Goal: Task Accomplishment & Management: Use online tool/utility

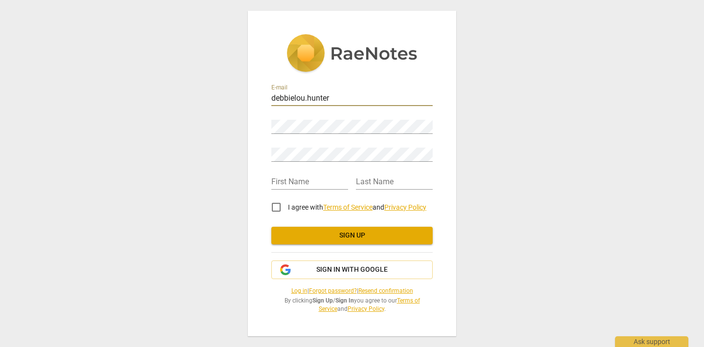
type input "[EMAIL_ADDRESS][DOMAIN_NAME]"
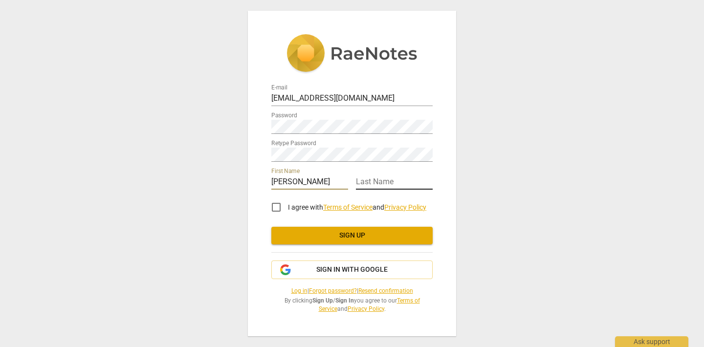
type input "[PERSON_NAME]"
type input "Hunter"
click at [275, 210] on input "I agree with Terms of Service and Privacy Policy" at bounding box center [275, 206] width 23 height 23
checkbox input "true"
click at [352, 236] on span "Sign up" at bounding box center [352, 236] width 146 height 10
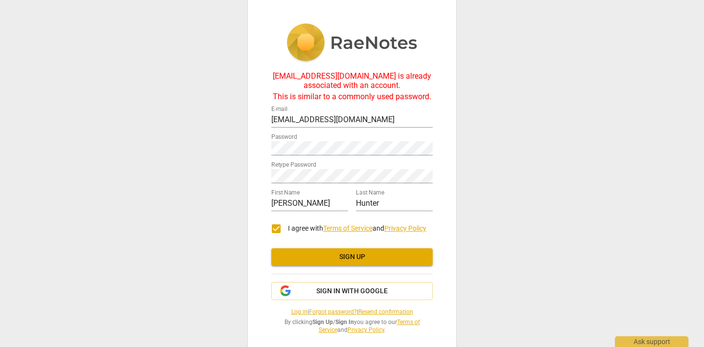
click at [291, 311] on link "Log in" at bounding box center [299, 311] width 16 height 7
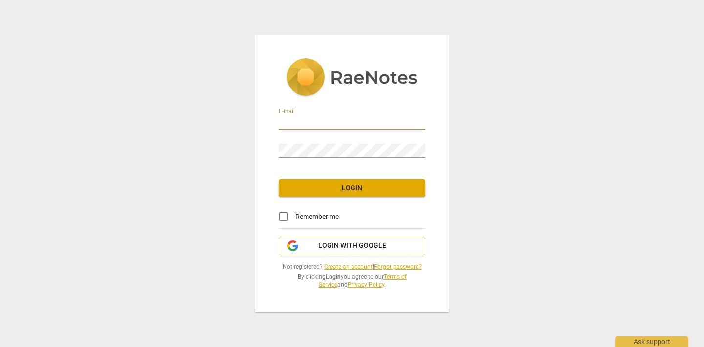
type input "debbielou.hunter@icloud.com"
click at [352, 191] on span "Login" at bounding box center [351, 188] width 131 height 10
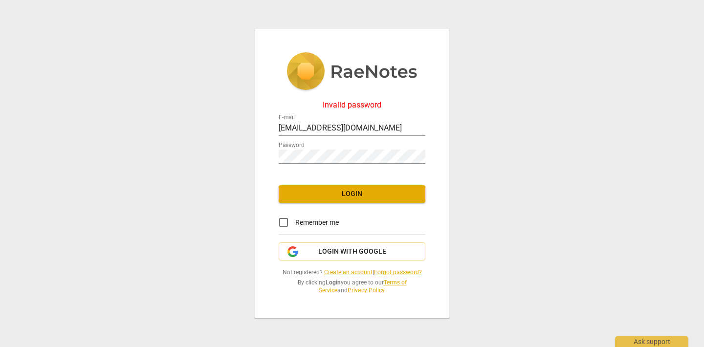
click at [402, 272] on link "Forgot password?" at bounding box center [398, 272] width 48 height 7
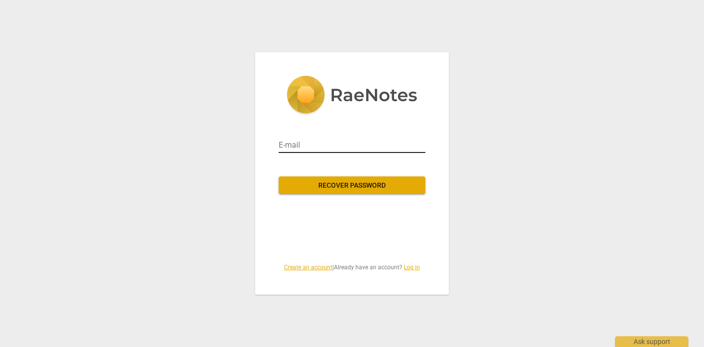
click at [283, 147] on input "email" at bounding box center [352, 145] width 147 height 16
type input "debbielou.hunter@icloud.com"
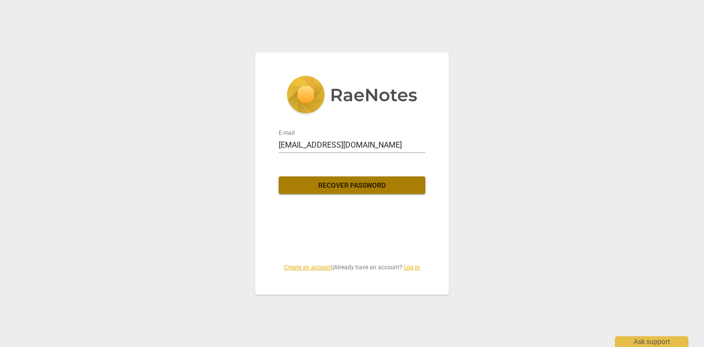
click at [362, 182] on span "Recover password" at bounding box center [351, 186] width 131 height 10
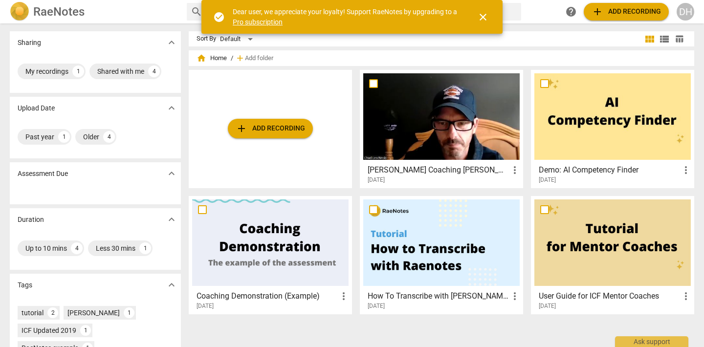
click at [483, 17] on span "close" at bounding box center [483, 17] width 12 height 12
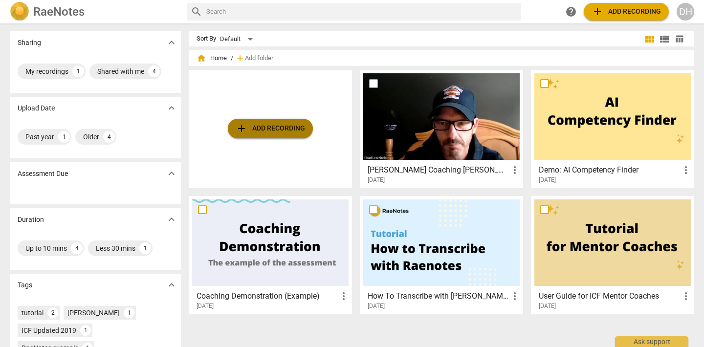
click at [256, 127] on span "add Add recording" at bounding box center [270, 129] width 69 height 12
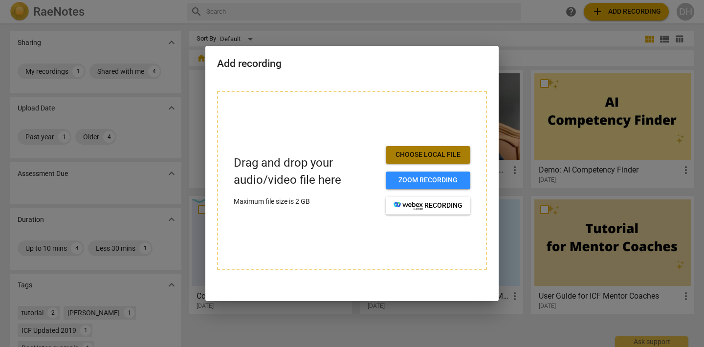
click at [426, 154] on span "Choose local file" at bounding box center [427, 155] width 69 height 10
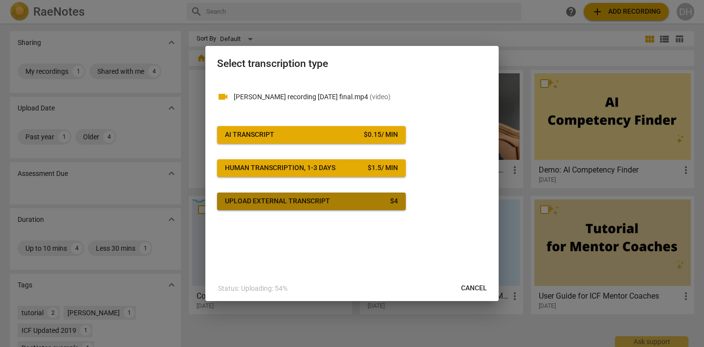
click at [301, 201] on div "Upload external transcript" at bounding box center [277, 201] width 105 height 10
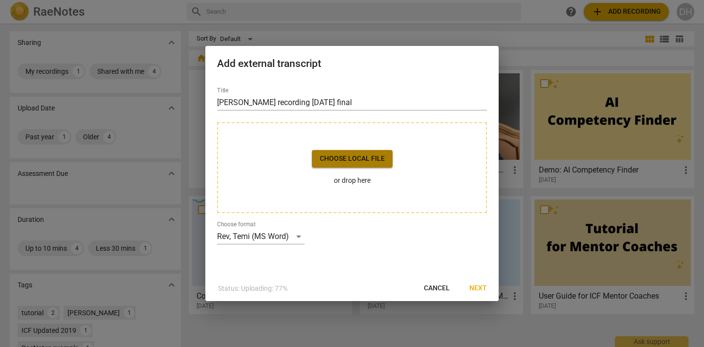
click at [352, 158] on span "Choose local file" at bounding box center [352, 159] width 65 height 10
click at [479, 284] on span "Next" at bounding box center [478, 288] width 18 height 10
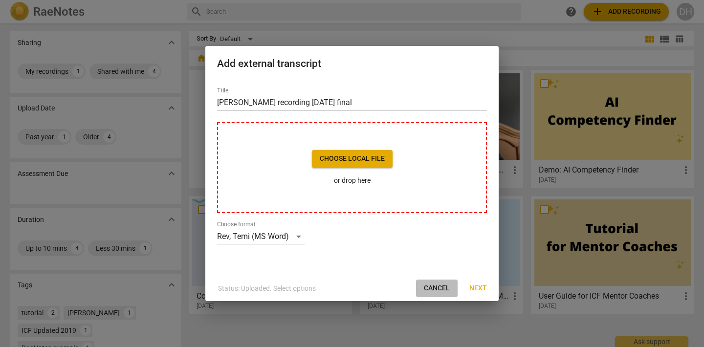
click at [438, 286] on span "Cancel" at bounding box center [437, 288] width 26 height 10
click at [441, 284] on span "Cancel" at bounding box center [437, 288] width 26 height 10
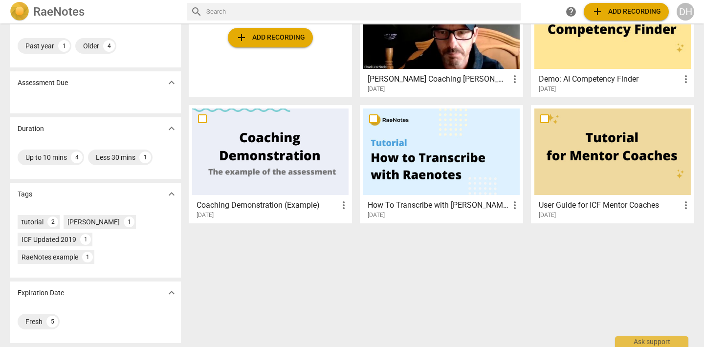
scroll to position [91, 0]
click at [625, 152] on div at bounding box center [612, 151] width 156 height 87
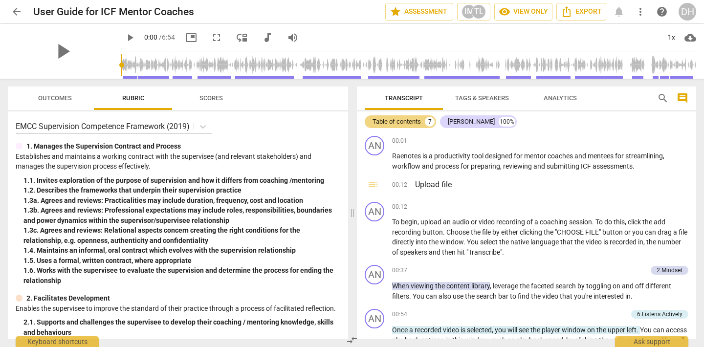
click at [17, 11] on span "arrow_back" at bounding box center [17, 12] width 12 height 12
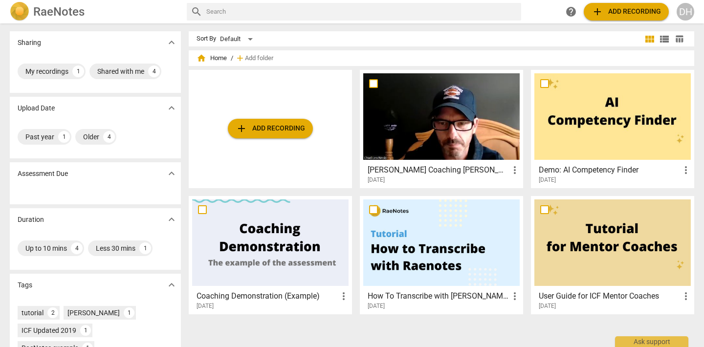
click at [628, 10] on span "add Add recording" at bounding box center [625, 12] width 69 height 12
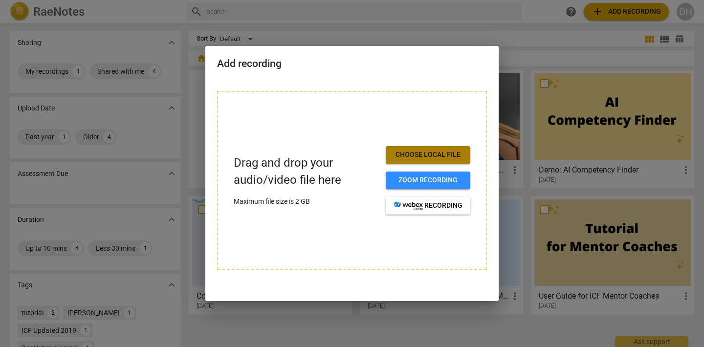
click at [421, 157] on span "Choose local file" at bounding box center [427, 155] width 69 height 10
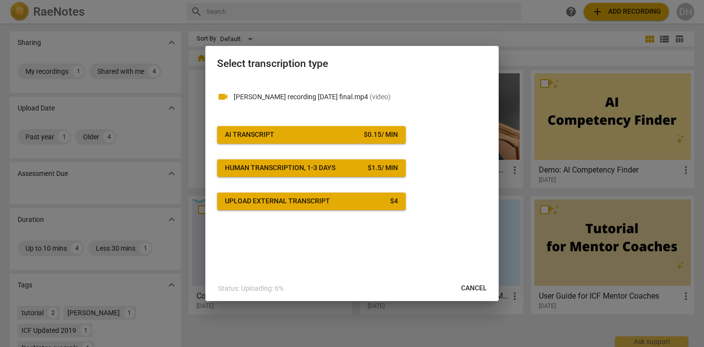
click at [314, 168] on div "Human transcription, 1-3 days" at bounding box center [280, 168] width 110 height 10
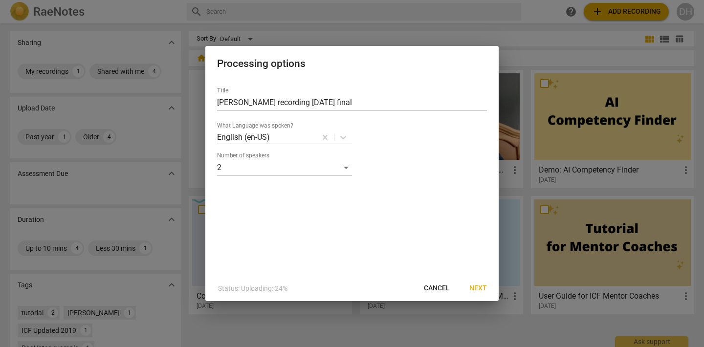
click at [477, 286] on span "Next" at bounding box center [478, 288] width 18 height 10
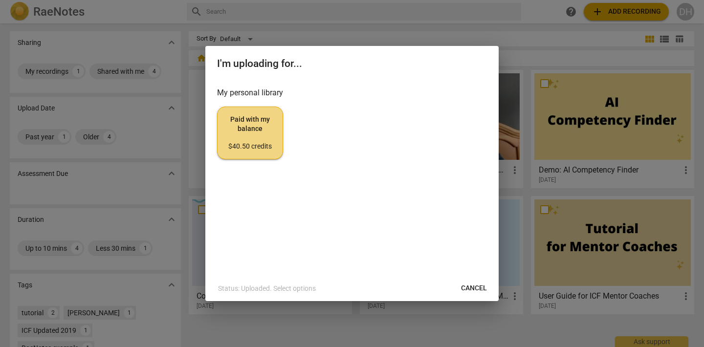
click at [473, 287] on span "Cancel" at bounding box center [474, 288] width 26 height 10
click at [253, 132] on span "Paid with my balance $40.50 credits" at bounding box center [249, 133] width 49 height 37
click at [476, 290] on span "Cancel" at bounding box center [474, 288] width 26 height 10
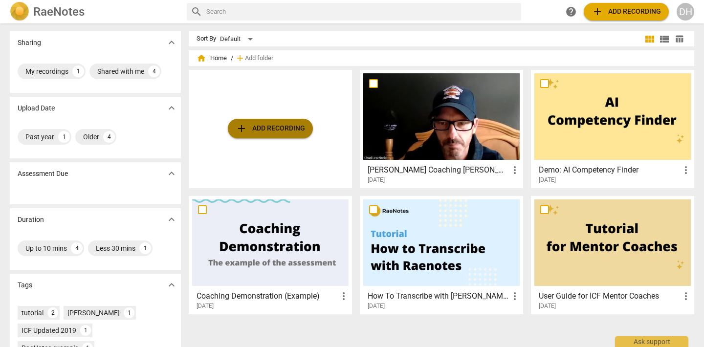
click at [247, 128] on span "add Add recording" at bounding box center [270, 129] width 69 height 12
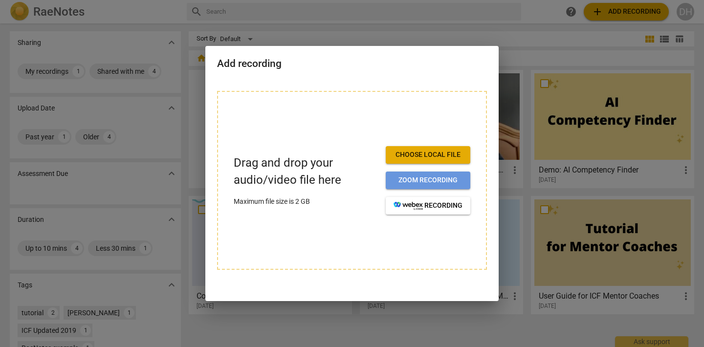
click at [415, 180] on span "Zoom recording" at bounding box center [427, 180] width 69 height 10
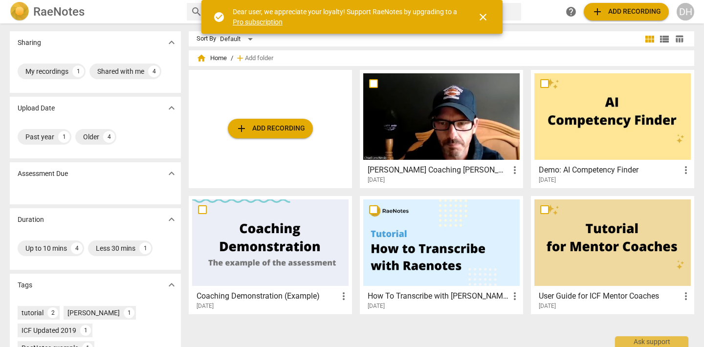
click at [512, 171] on span "more_vert" at bounding box center [515, 170] width 12 height 12
click at [483, 14] on span "close" at bounding box center [483, 17] width 12 height 12
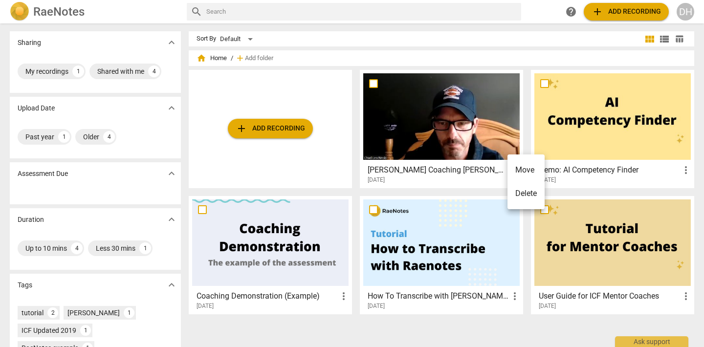
click at [597, 12] on div at bounding box center [352, 173] width 704 height 347
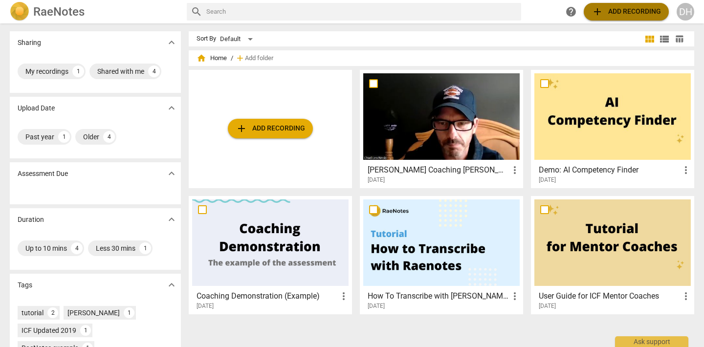
click at [627, 11] on span "add Add recording" at bounding box center [625, 12] width 69 height 12
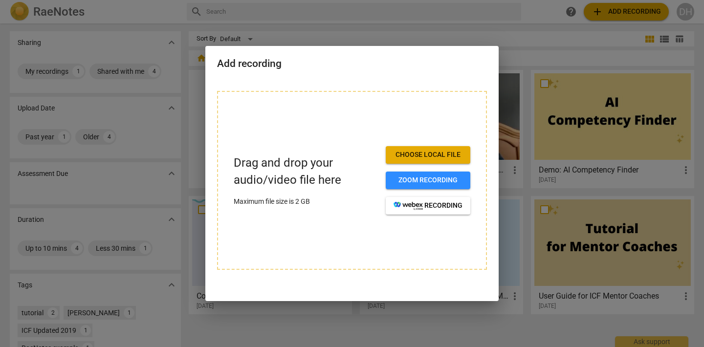
click at [428, 153] on span "Choose local file" at bounding box center [427, 155] width 69 height 10
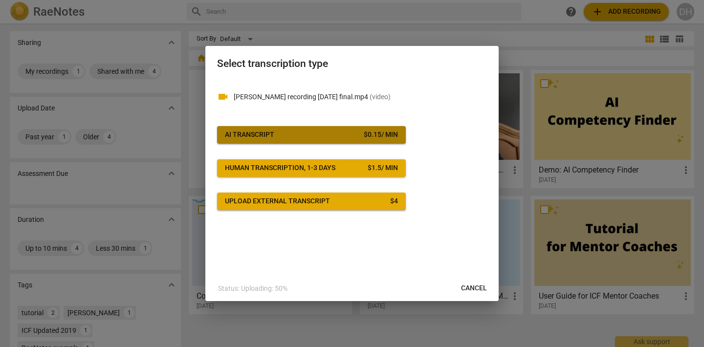
click at [318, 131] on span "AI Transcript $ 0.15 / min" at bounding box center [311, 135] width 173 height 10
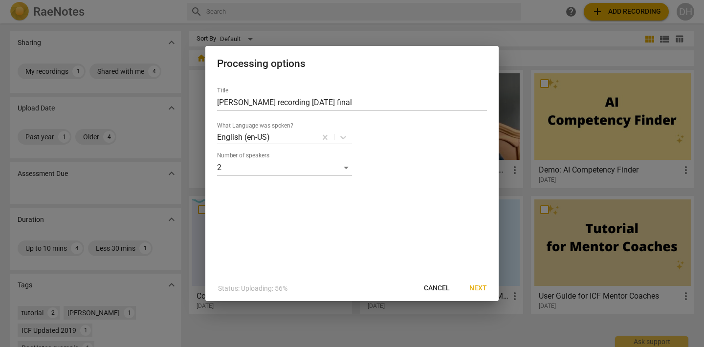
click at [477, 286] on span "Next" at bounding box center [478, 288] width 18 height 10
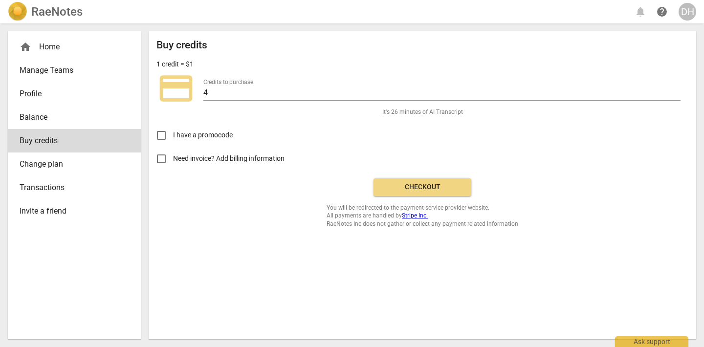
click at [424, 184] on span "Checkout" at bounding box center [422, 187] width 82 height 10
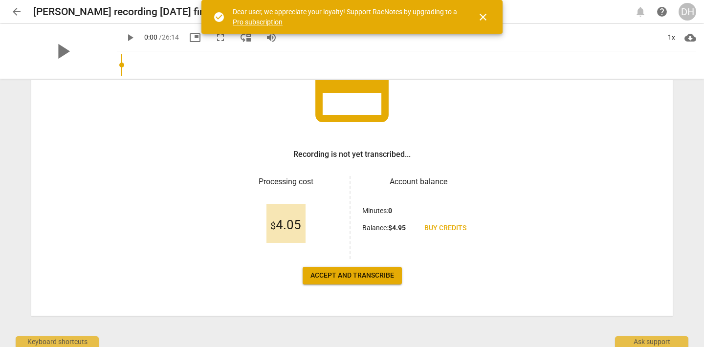
scroll to position [94, 0]
click at [354, 273] on span "Accept and transcribe" at bounding box center [352, 276] width 84 height 10
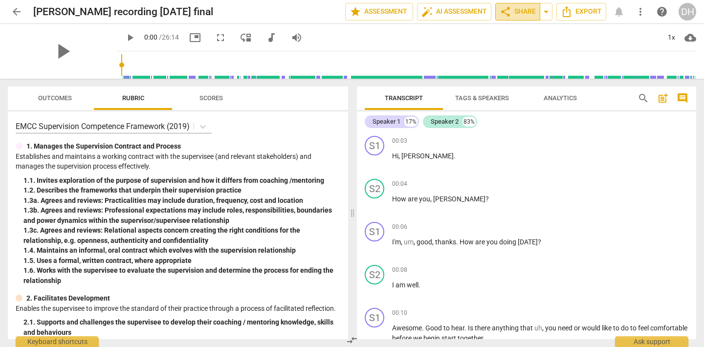
click at [516, 13] on span "share Share" at bounding box center [517, 12] width 36 height 12
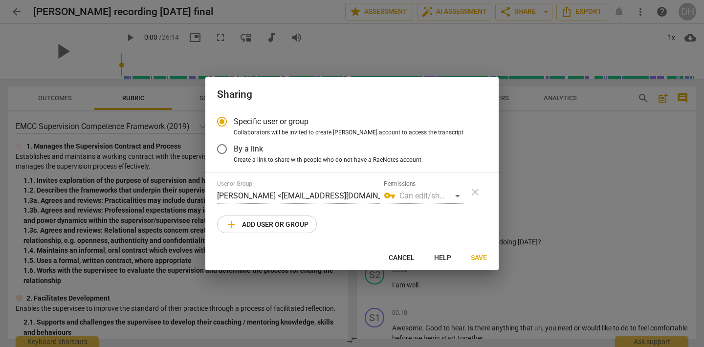
click at [456, 196] on div "vpn_key Can edit/share" at bounding box center [424, 196] width 80 height 16
click at [418, 195] on div "vpn_key Can edit/share" at bounding box center [424, 196] width 80 height 16
click at [249, 194] on input "[PERSON_NAME] <[EMAIL_ADDRESS][DOMAIN_NAME]>" at bounding box center [298, 196] width 163 height 16
click at [230, 225] on span "add" at bounding box center [231, 224] width 12 height 12
radio input "false"
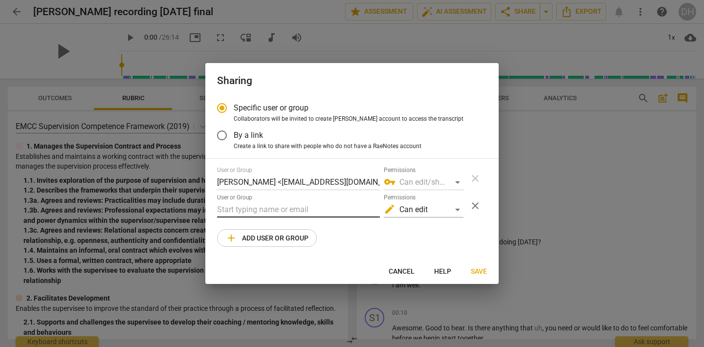
click at [219, 209] on input "text" at bounding box center [298, 210] width 163 height 16
type input "[PERSON_NAME][EMAIL_ADDRESS][DOMAIN_NAME]"
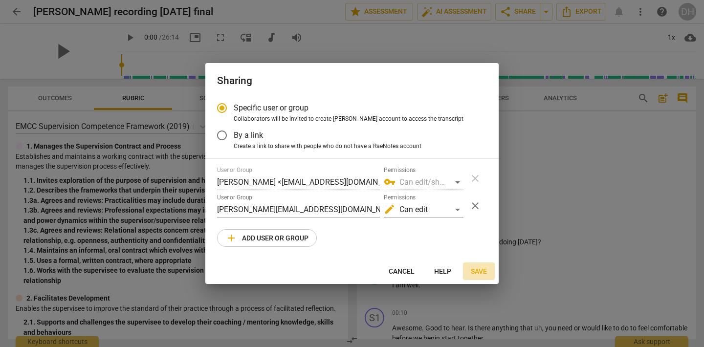
click at [477, 271] on span "Save" at bounding box center [479, 272] width 16 height 10
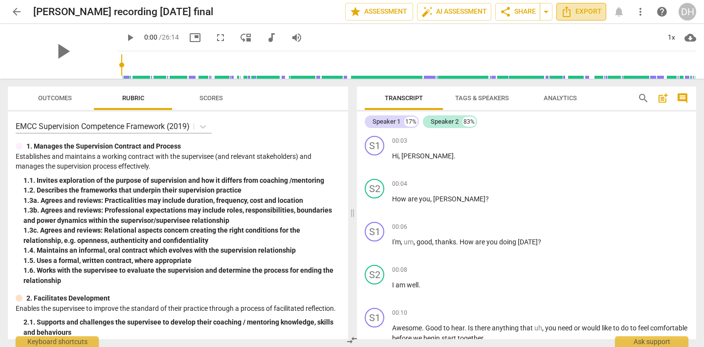
click at [582, 11] on span "Export" at bounding box center [581, 12] width 41 height 12
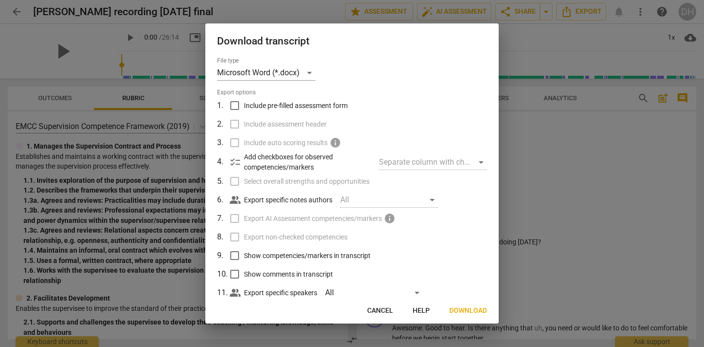
click at [537, 160] on div at bounding box center [352, 173] width 704 height 347
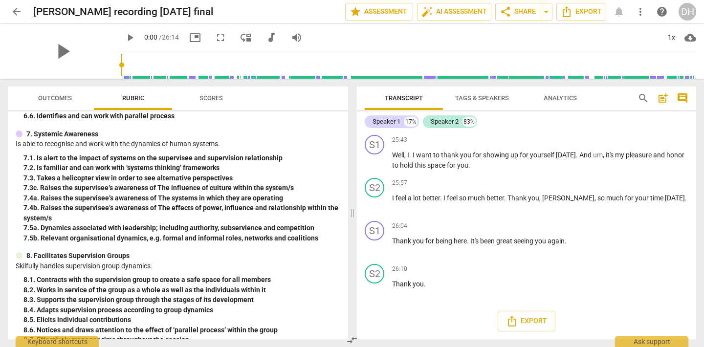
scroll to position [873, 0]
click at [588, 15] on span "Export" at bounding box center [581, 12] width 41 height 12
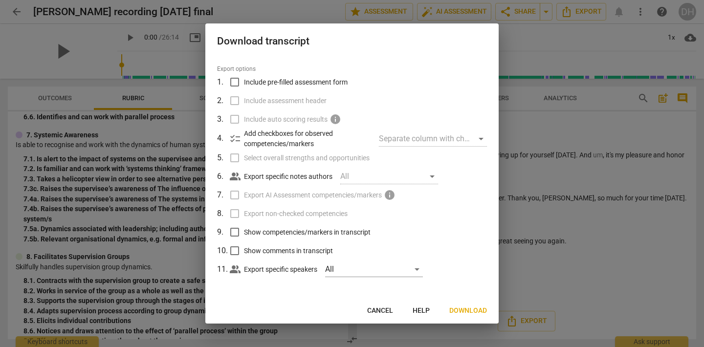
scroll to position [22, 0]
click at [565, 124] on div at bounding box center [352, 173] width 704 height 347
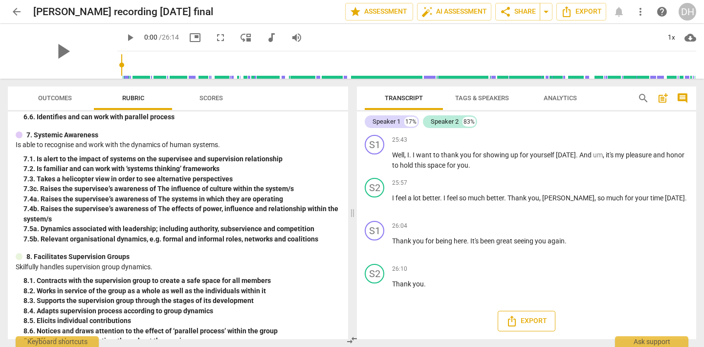
click at [534, 316] on span "Export" at bounding box center [526, 321] width 41 height 12
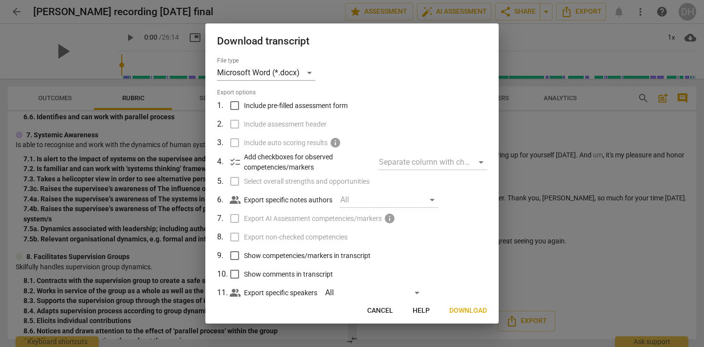
click at [621, 126] on div at bounding box center [352, 173] width 704 height 347
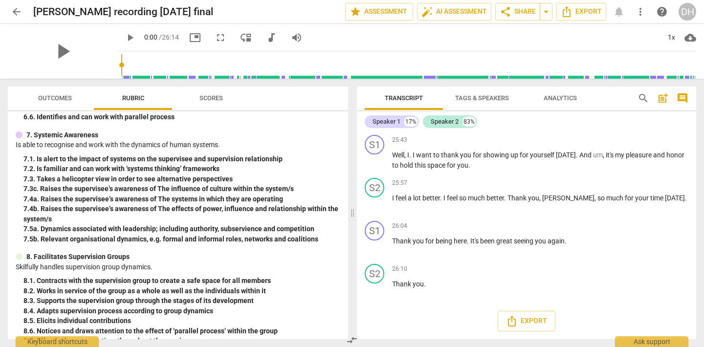
scroll to position [0, 0]
click at [520, 320] on span "Export" at bounding box center [526, 321] width 41 height 12
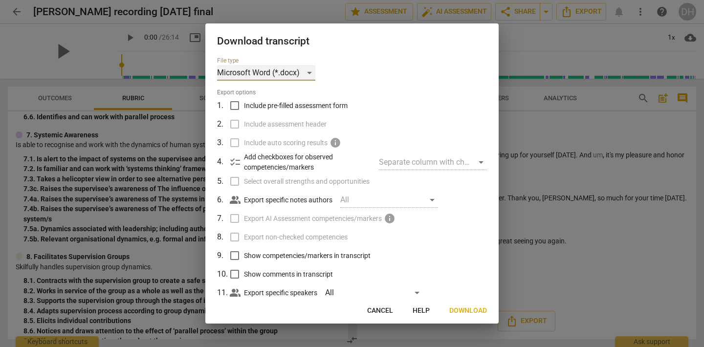
click at [309, 71] on div "Microsoft Word (*.docx)" at bounding box center [266, 73] width 98 height 16
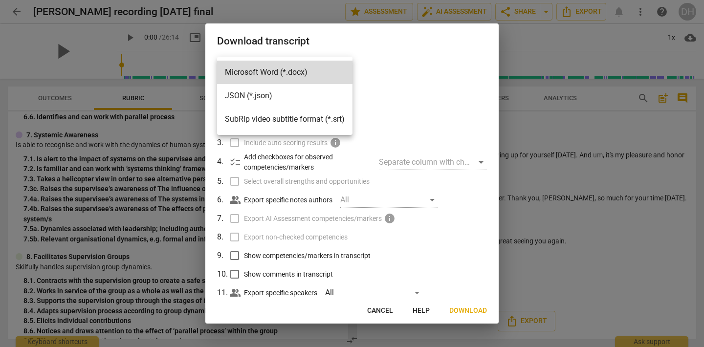
click at [373, 79] on div at bounding box center [352, 173] width 704 height 347
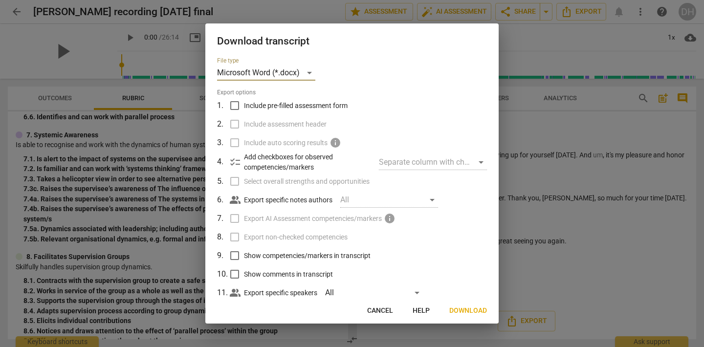
click at [470, 310] on span "Download" at bounding box center [468, 311] width 38 height 10
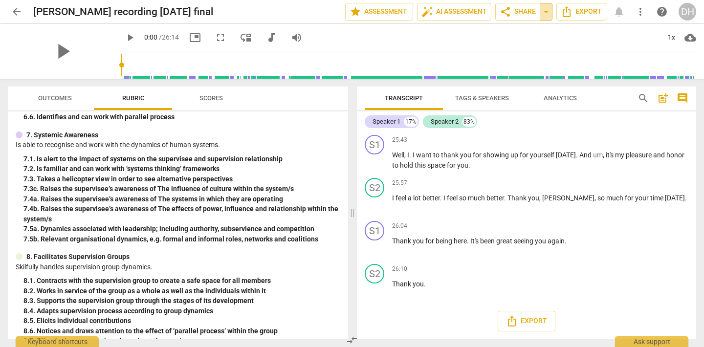
click at [545, 14] on span "arrow_drop_down" at bounding box center [546, 12] width 12 height 12
click at [517, 31] on span "Copy link" at bounding box center [516, 29] width 32 height 9
click at [545, 15] on span "arrow_drop_down" at bounding box center [546, 12] width 12 height 12
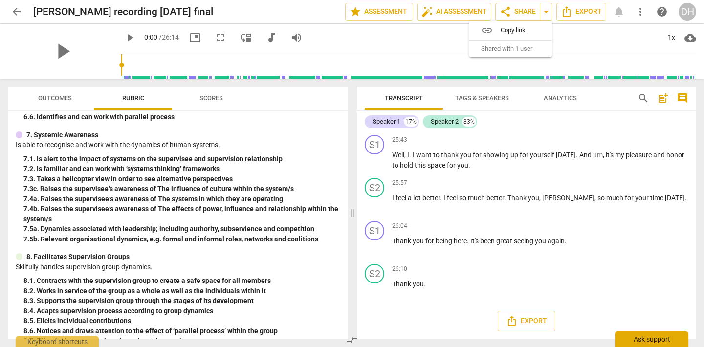
click at [652, 341] on div "Ask support" at bounding box center [651, 339] width 73 height 16
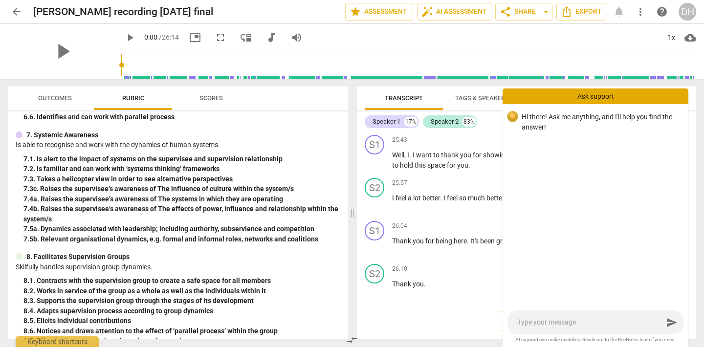
click at [521, 325] on textarea at bounding box center [590, 322] width 146 height 9
type textarea "h"
type textarea "ho"
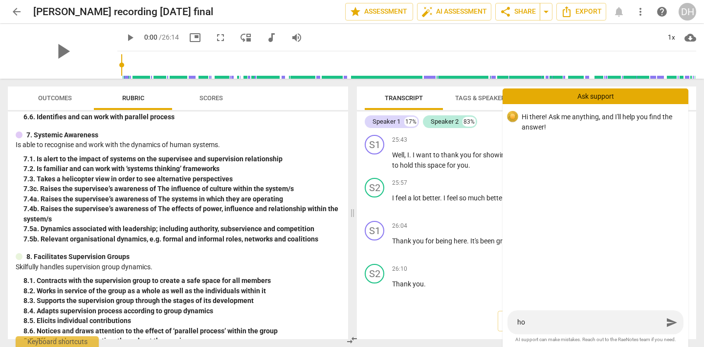
type textarea "how"
type textarea "how d"
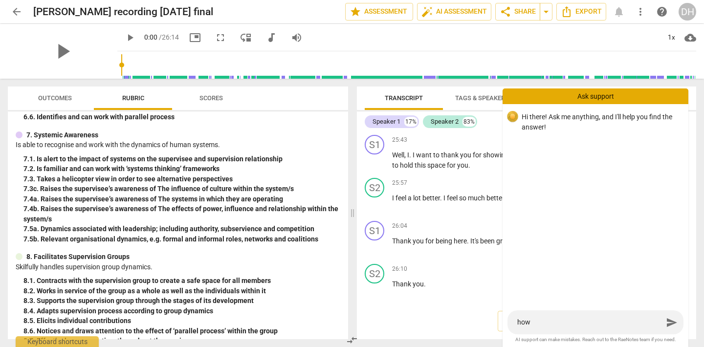
type textarea "how d"
type textarea "how do"
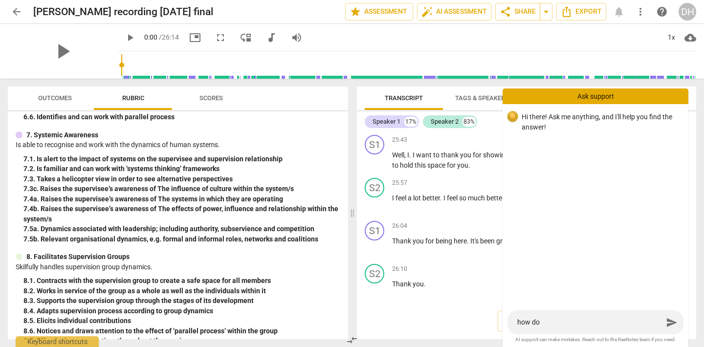
type textarea "how do i"
type textarea "how do I"
type textarea "how do I k"
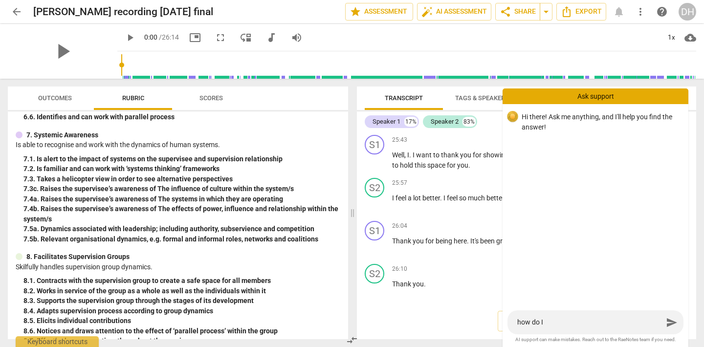
type textarea "how do I k"
type textarea "how do I kn"
type textarea "how do I kno"
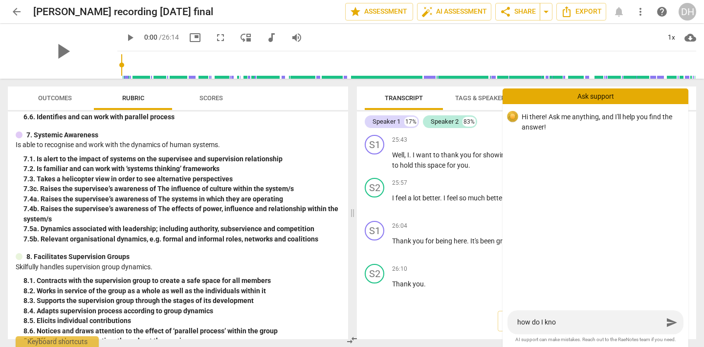
type textarea "how do I know"
type textarea "how do I know t"
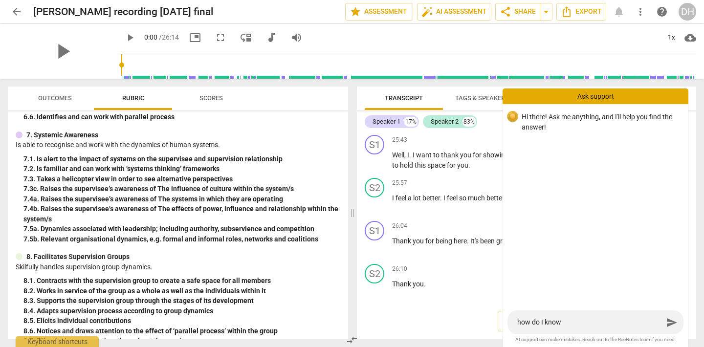
type textarea "how do I know t"
type textarea "how do I know th"
type textarea "how do I know tha"
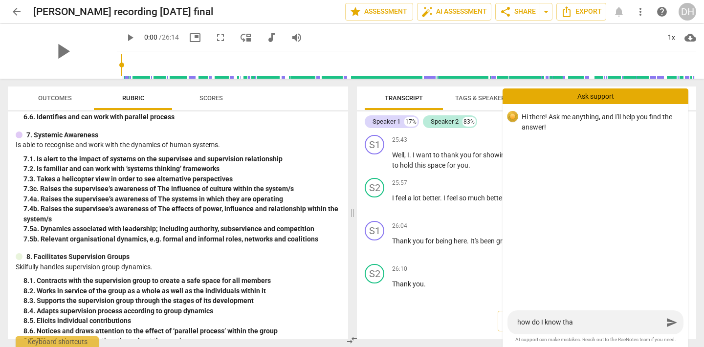
type textarea "how do I know that"
type textarea "how do I know that t"
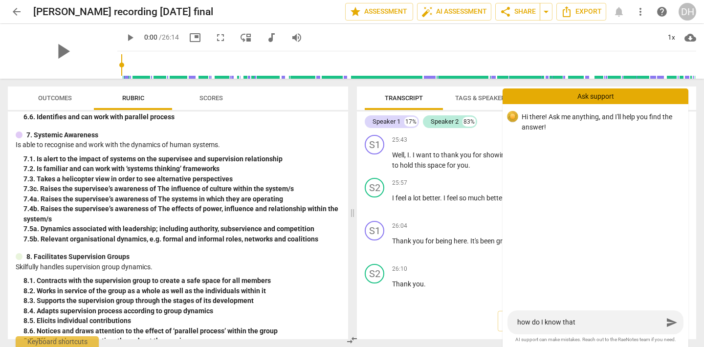
type textarea "how do I know that t"
type textarea "how do I know that th"
type textarea "how do I know that the"
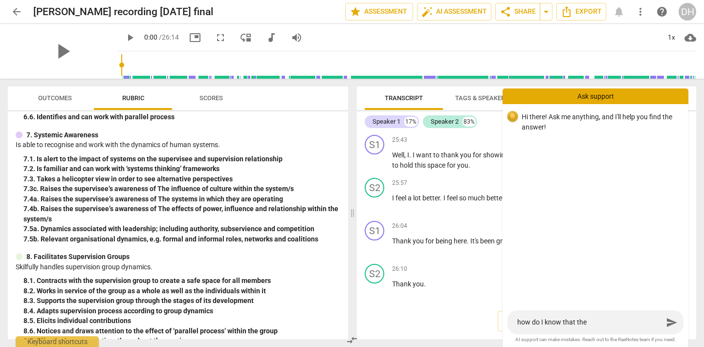
type textarea "how do I know that the"
type textarea "how do I know that the p"
type textarea "how do I know that the pe"
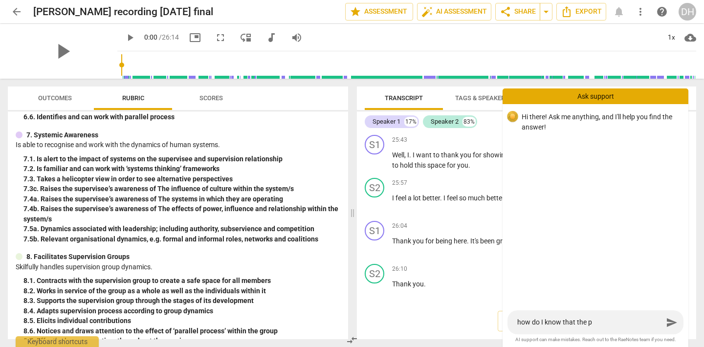
type textarea "how do I know that the pe"
type textarea "how do I know that the per"
type textarea "how do I know that the pers"
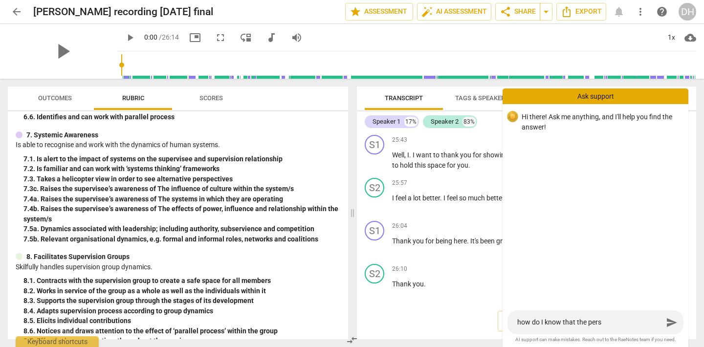
type textarea "how do I know that the perso"
type textarea "how do I know that the person"
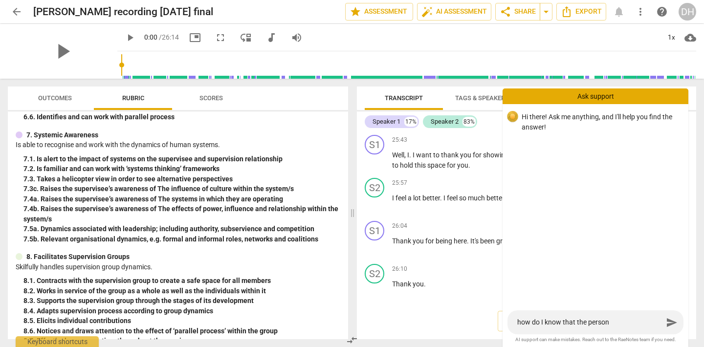
type textarea "how do I know that the person"
type textarea "how do I know that the person r"
type textarea "how do I know that the person re"
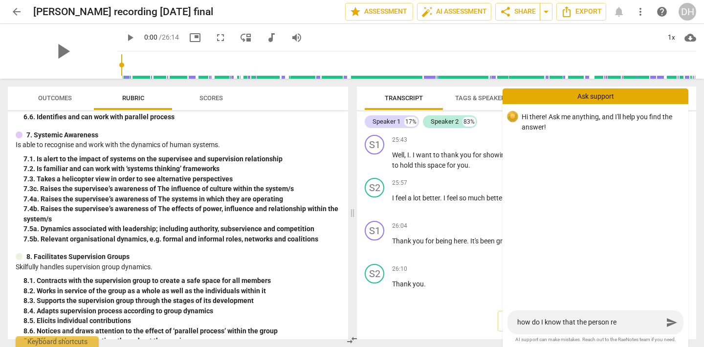
type textarea "how do I know that the person rec"
type textarea "how do I know that the person reci"
type textarea "how do I know that the person recie"
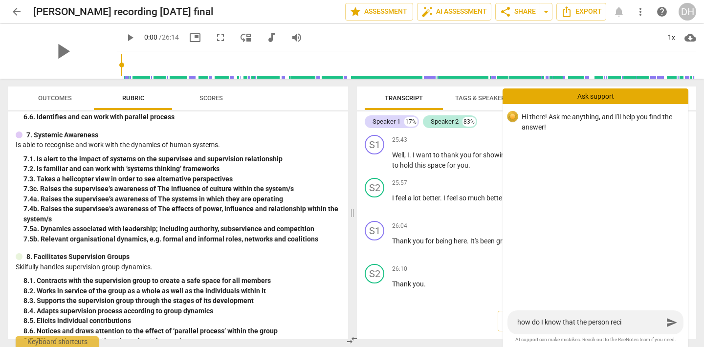
type textarea "how do I know that the person recie"
type textarea "how do I know that the person reciev"
type textarea "how do I know that the person recieve"
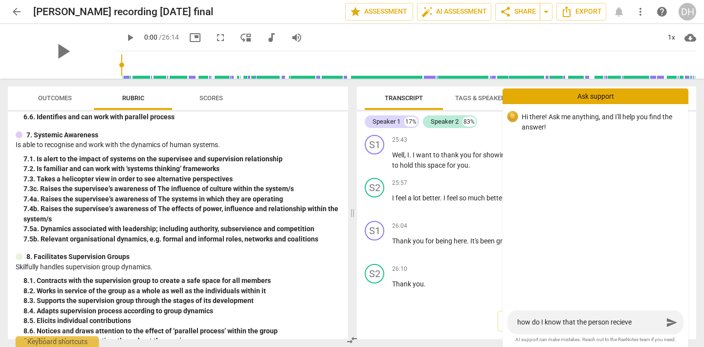
type textarea "how do I know that the person recieved"
type textarea "how do I know that the person received"
type textarea "how do I know that the person received t"
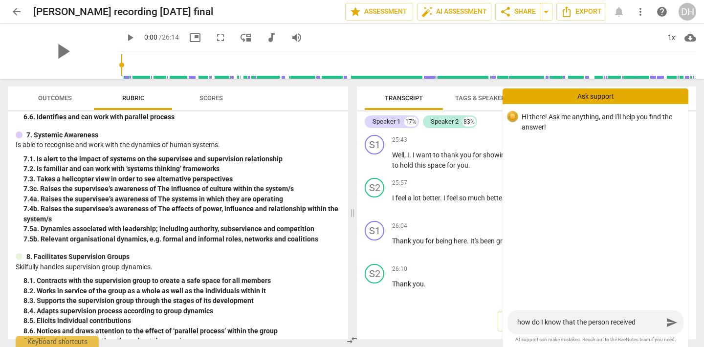
type textarea "how do I know that the person received t"
type textarea "how do I know that the person received th"
type textarea "how do I know that the person received the"
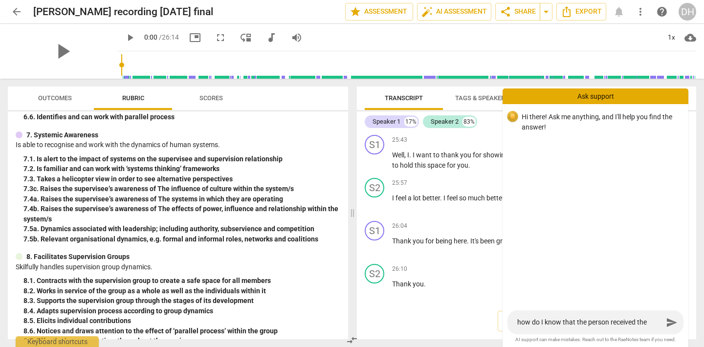
type textarea "how do I know that the person received the"
type textarea "how do I know that the person received the t"
type textarea "how do I know that the person received the tr"
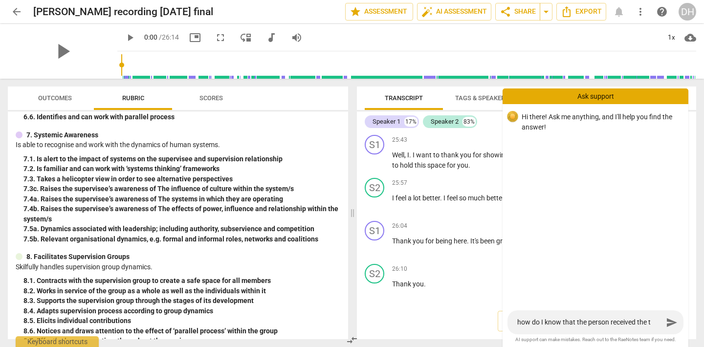
type textarea "how do I know that the person received the tr"
type textarea "how do I know that the person received the tra"
type textarea "how do I know that the person received the tran"
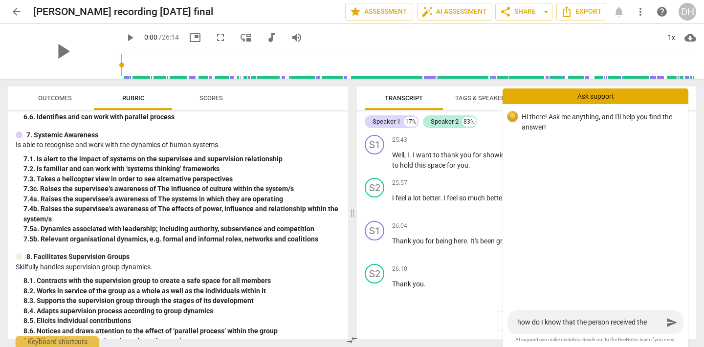
type textarea "how do I know that the person received the trans"
type textarea "how do I know that the person received the transc"
type textarea "how do I know that the person received the transcr"
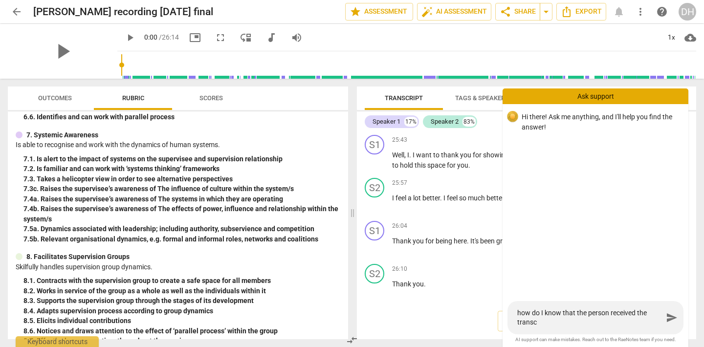
type textarea "how do I know that the person received the transcr"
type textarea "how do I know that the person received the transcri"
type textarea "how do I know that the person received the transcrip"
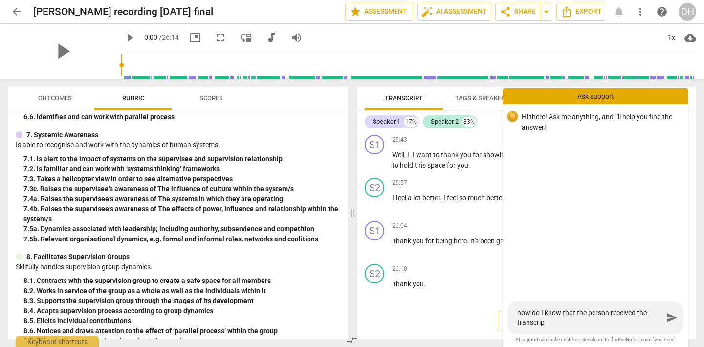
type textarea "how do I know that the person received the transcript"
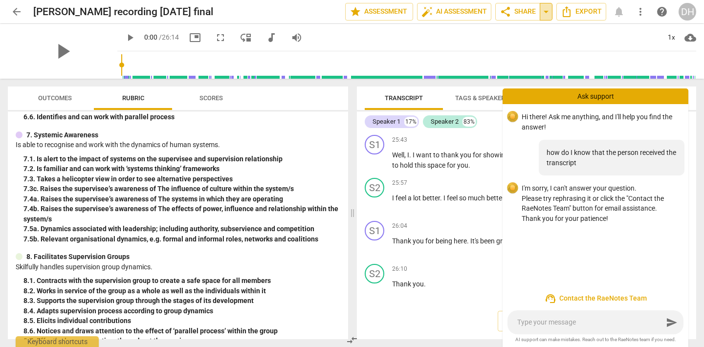
click at [545, 13] on span "arrow_drop_down" at bounding box center [546, 12] width 12 height 12
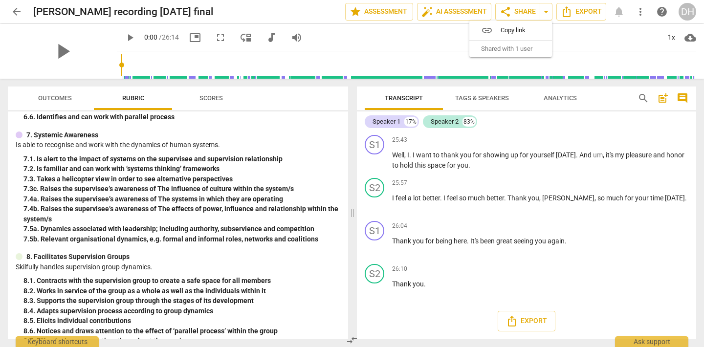
click at [525, 49] on span "Shared with 1 user" at bounding box center [506, 48] width 51 height 9
click at [494, 49] on span "Shared with 1 user" at bounding box center [506, 48] width 51 height 9
click at [18, 13] on span "arrow_back" at bounding box center [17, 12] width 12 height 12
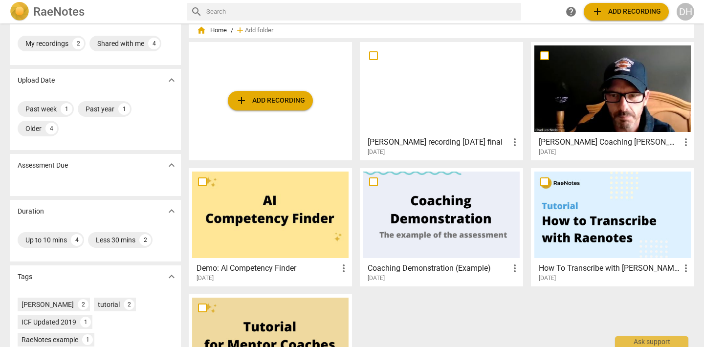
scroll to position [26, 0]
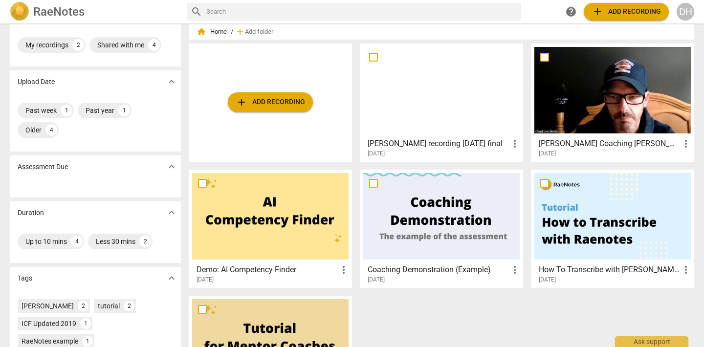
click at [412, 81] on div at bounding box center [441, 90] width 156 height 87
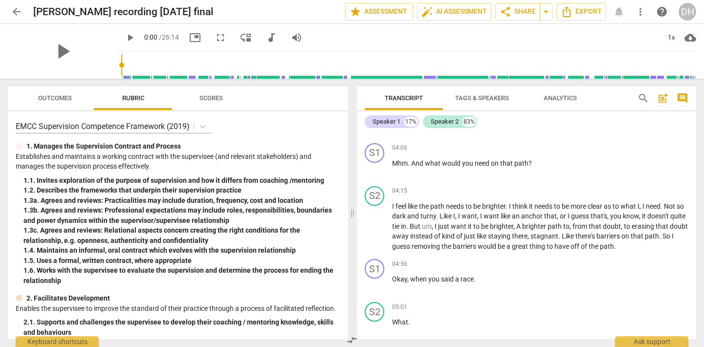
scroll to position [762, 0]
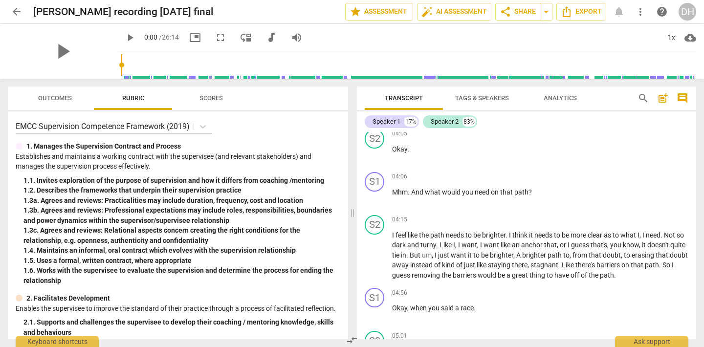
click at [18, 11] on span "arrow_back" at bounding box center [17, 12] width 12 height 12
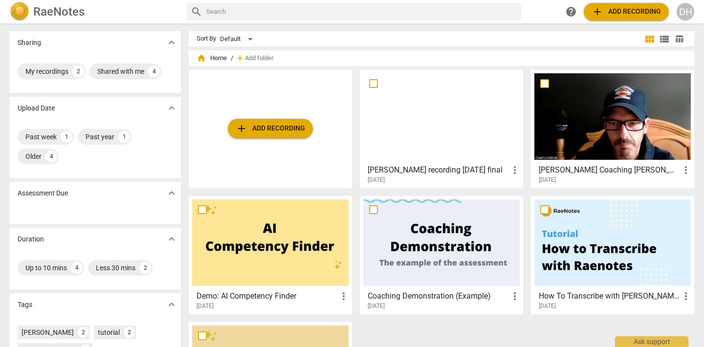
click at [372, 83] on input "checkbox" at bounding box center [373, 84] width 21 height 12
checkbox input "false"
click at [376, 85] on input "checkbox" at bounding box center [373, 84] width 21 height 12
click at [685, 13] on div "DH" at bounding box center [685, 12] width 18 height 18
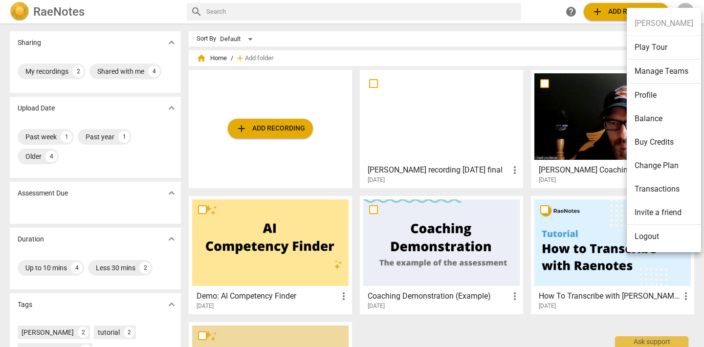
click at [562, 38] on div at bounding box center [352, 173] width 704 height 347
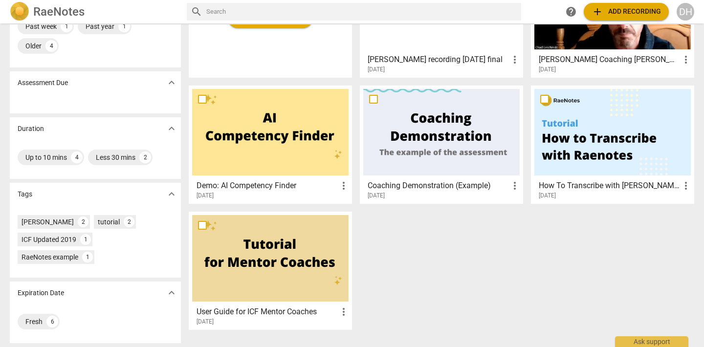
scroll to position [110, 0]
click at [583, 143] on div at bounding box center [612, 132] width 156 height 87
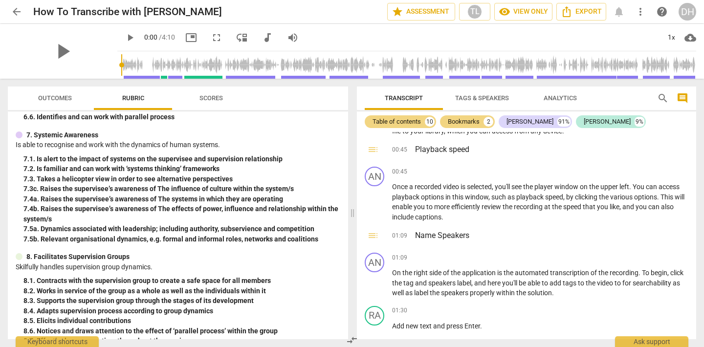
scroll to position [142, 0]
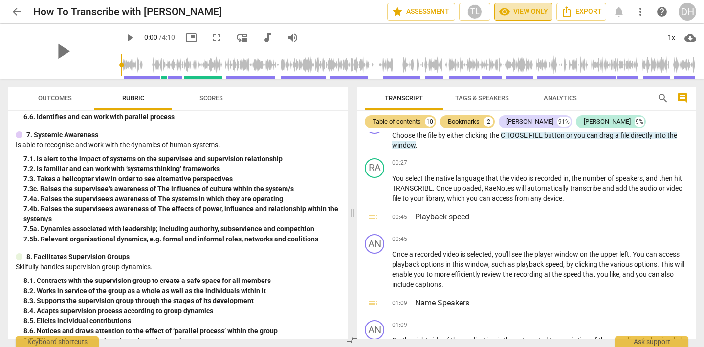
click at [538, 14] on span "visibility View only" at bounding box center [522, 12] width 49 height 12
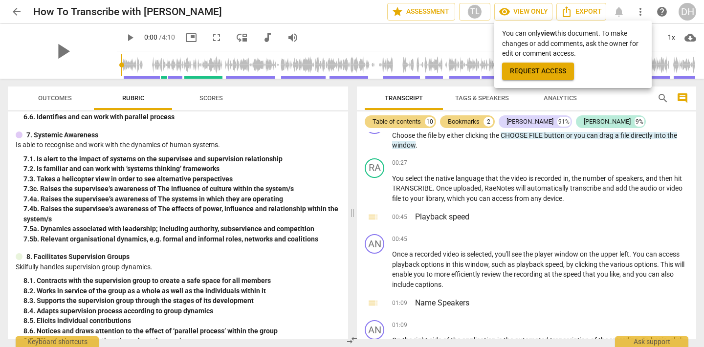
click at [450, 36] on div at bounding box center [352, 173] width 704 height 347
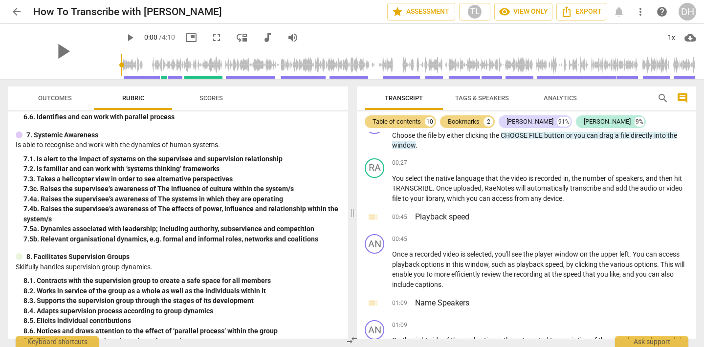
scroll to position [0, 0]
click at [638, 18] on button "more_vert" at bounding box center [640, 12] width 18 height 18
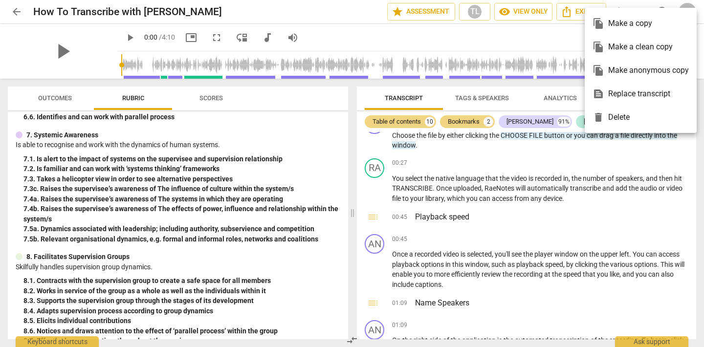
click at [535, 44] on div at bounding box center [352, 173] width 704 height 347
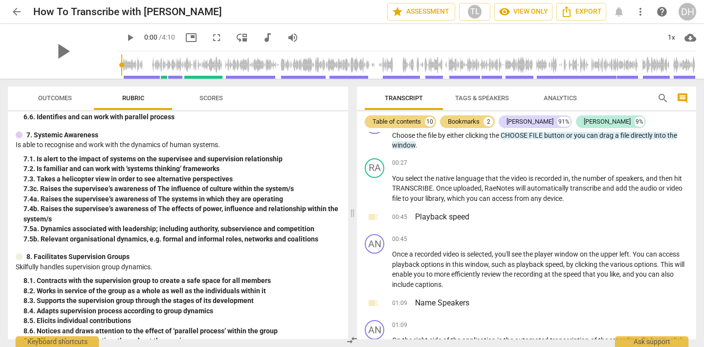
click at [688, 39] on span "cloud_download" at bounding box center [690, 38] width 12 height 12
click at [669, 38] on li "Download audio" at bounding box center [660, 37] width 72 height 23
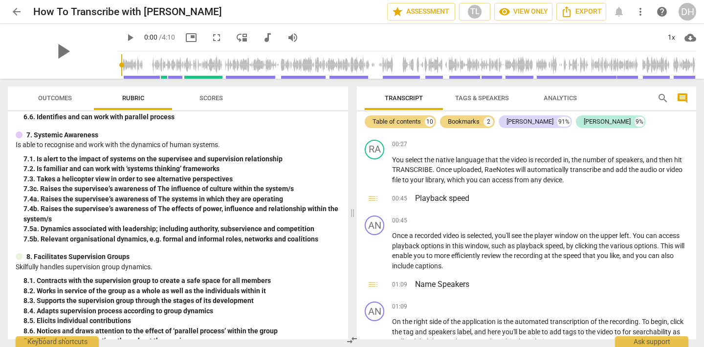
scroll to position [149, 0]
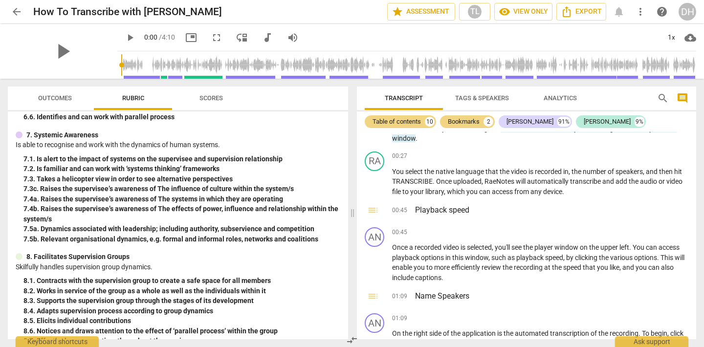
click at [14, 12] on span "arrow_back" at bounding box center [17, 12] width 12 height 12
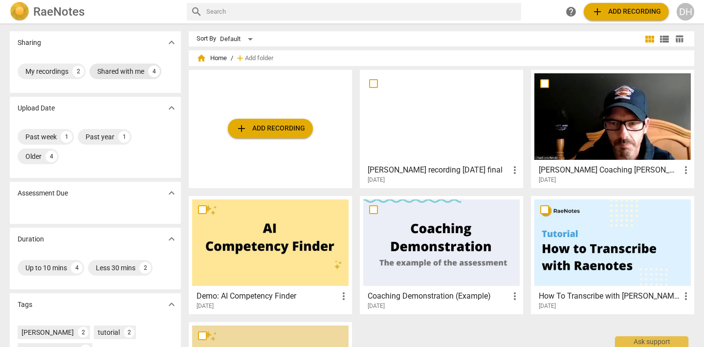
click at [120, 70] on div "Shared with me" at bounding box center [120, 71] width 47 height 10
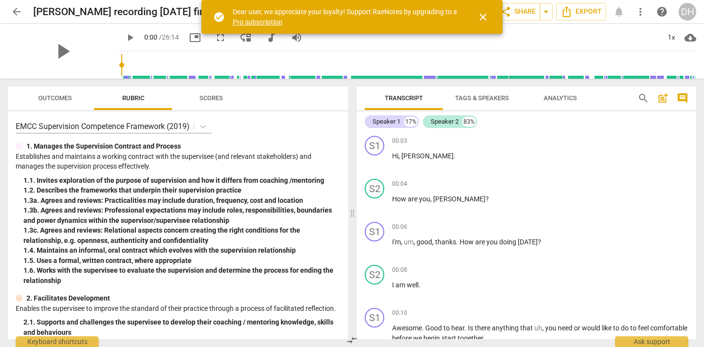
click at [483, 18] on span "close" at bounding box center [483, 17] width 12 height 12
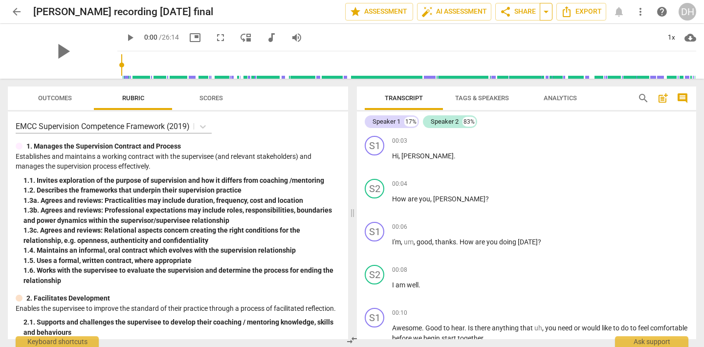
click at [545, 15] on span "arrow_drop_down" at bounding box center [546, 12] width 12 height 12
click at [383, 12] on span "star Assessment" at bounding box center [378, 12] width 59 height 12
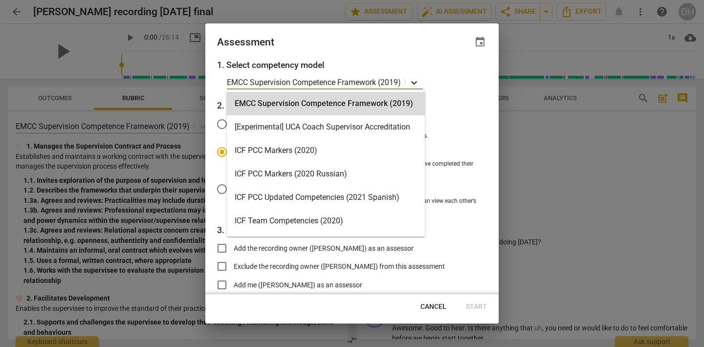
click at [415, 83] on icon at bounding box center [414, 83] width 6 height 3
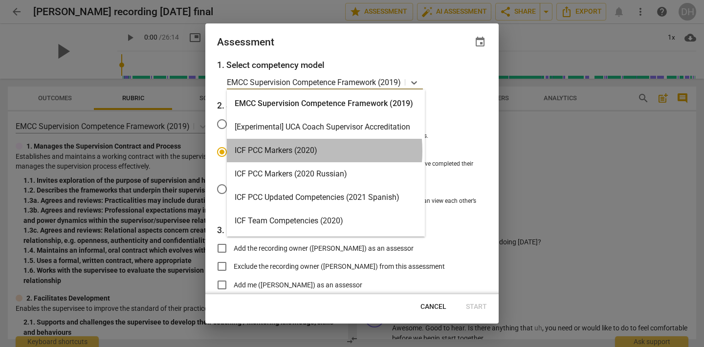
click at [290, 151] on div "ICF PCC Markers (2020)" at bounding box center [326, 150] width 198 height 23
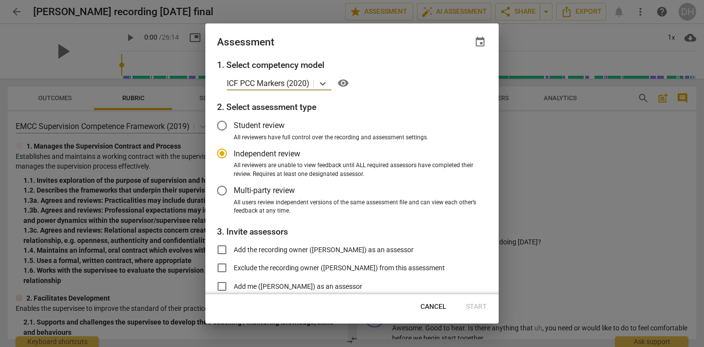
radio input "false"
click at [224, 124] on input "Student review" at bounding box center [221, 125] width 23 height 23
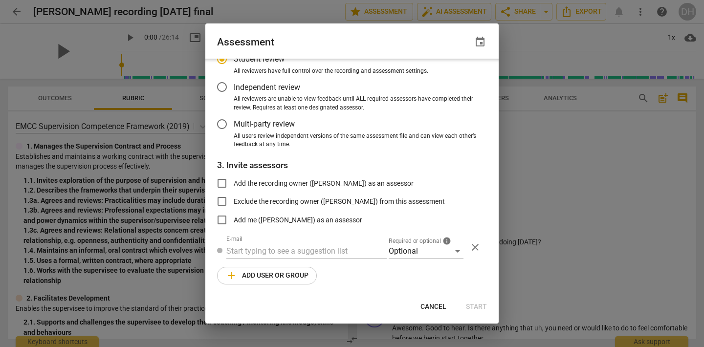
radio input "false"
click at [232, 249] on input "text" at bounding box center [306, 252] width 160 height 16
type input "[PERSON_NAME][EMAIL_ADDRESS][DOMAIN_NAME]"
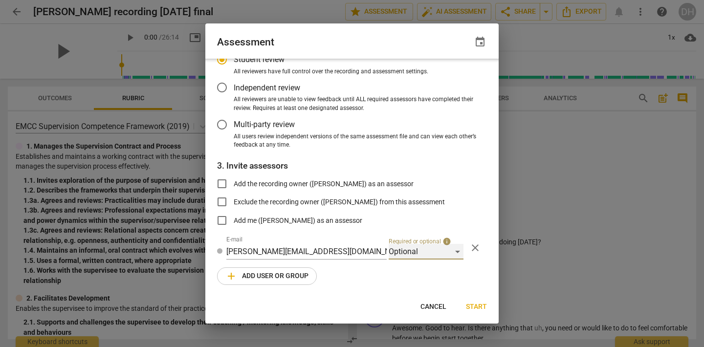
click at [453, 248] on div "Optional" at bounding box center [426, 252] width 75 height 16
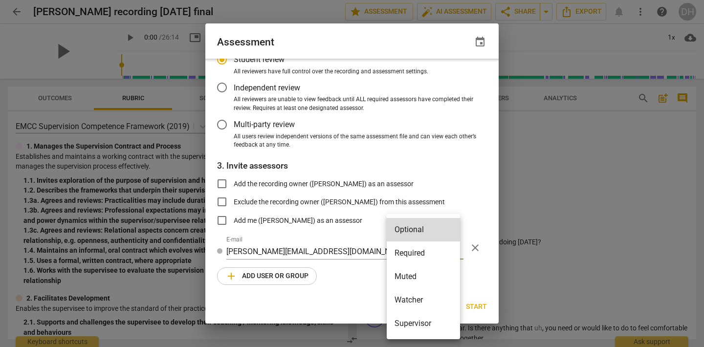
click at [423, 322] on li "Supervisor" at bounding box center [423, 323] width 73 height 23
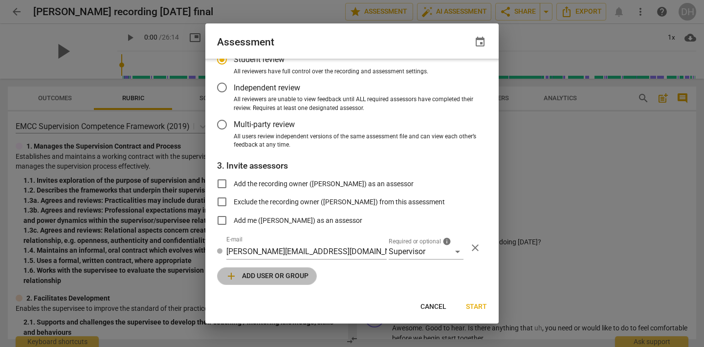
click at [233, 272] on span "add" at bounding box center [231, 276] width 12 height 12
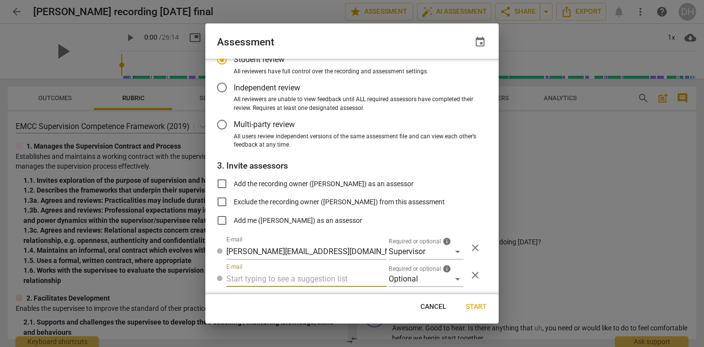
radio input "false"
type input "[PERSON_NAME][EMAIL_ADDRESS][DOMAIN_NAME]"
radio input "false"
click at [450, 276] on div "Optional" at bounding box center [426, 279] width 75 height 16
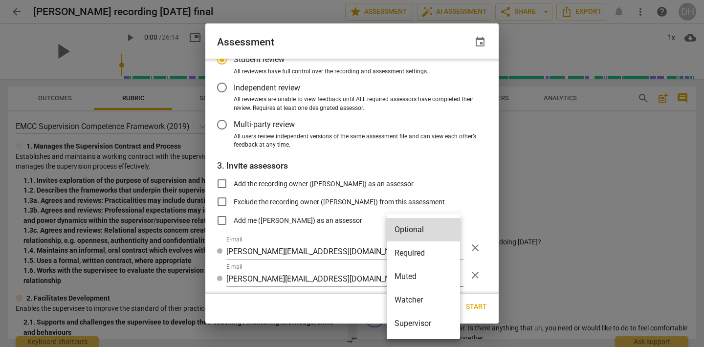
click at [371, 237] on div at bounding box center [352, 173] width 704 height 347
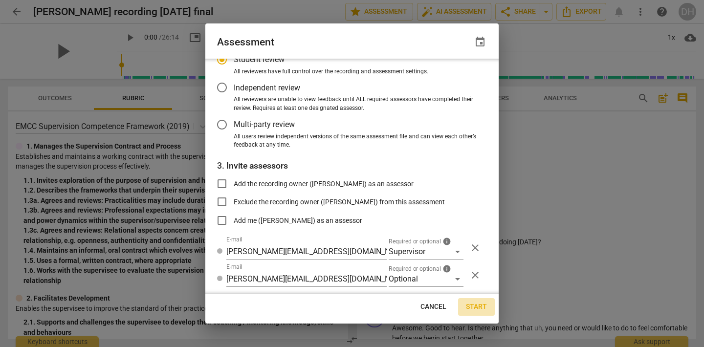
click at [476, 306] on span "Start" at bounding box center [476, 307] width 21 height 10
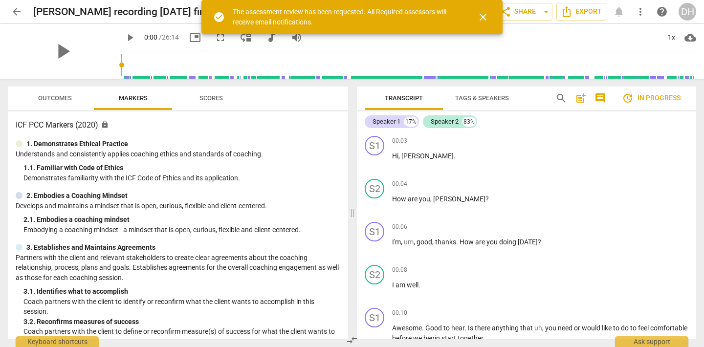
scroll to position [0, 0]
click at [528, 11] on span "share Share" at bounding box center [517, 12] width 36 height 12
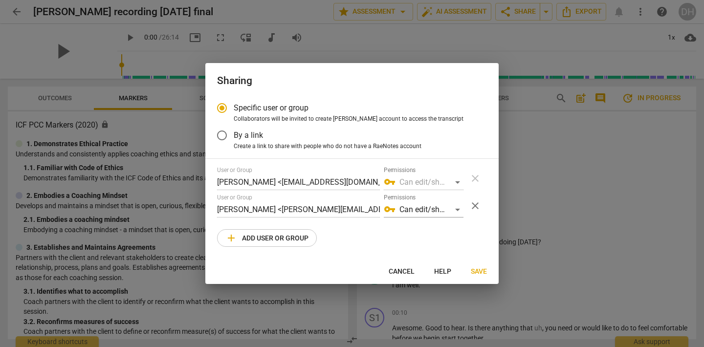
click at [479, 268] on span "Save" at bounding box center [479, 272] width 16 height 10
radio input "false"
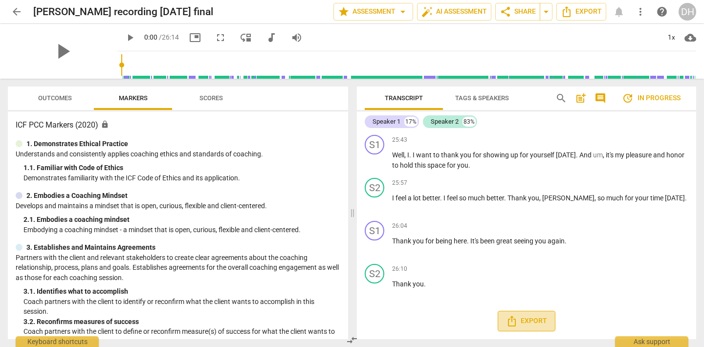
click at [522, 318] on span "Export" at bounding box center [526, 321] width 41 height 12
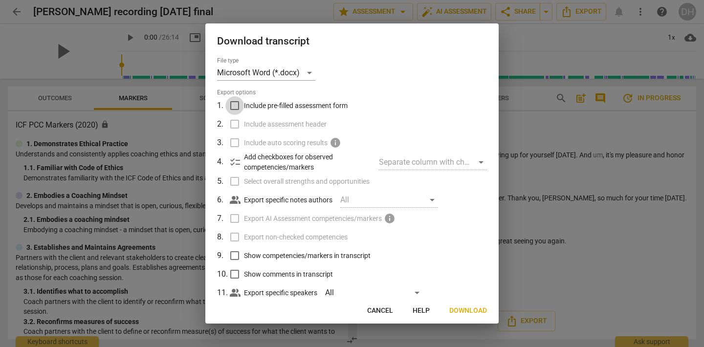
click at [233, 108] on input "Include pre-filled assessment form" at bounding box center [234, 105] width 19 height 19
checkbox input "true"
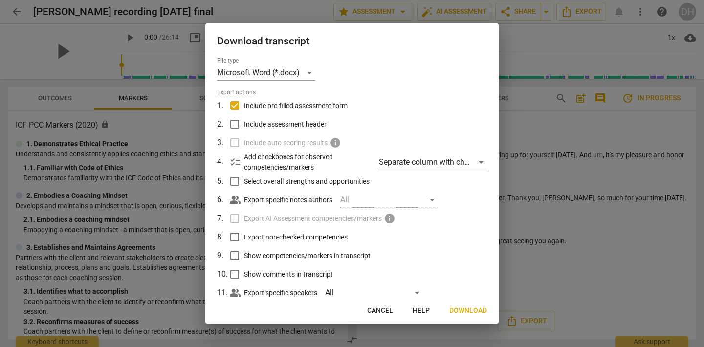
click at [476, 309] on span "Download" at bounding box center [468, 311] width 38 height 10
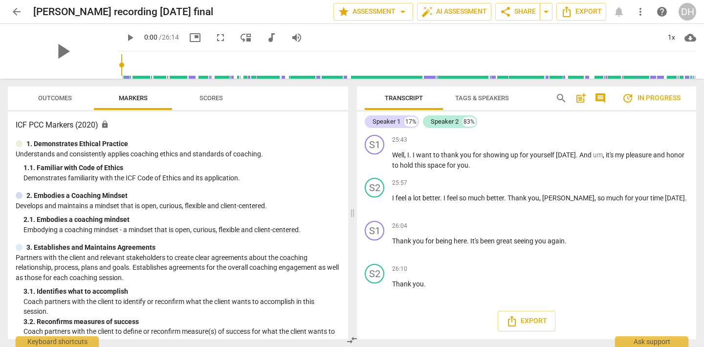
click at [459, 41] on div "play_arrow 0:00 / 26:14 picture_in_picture fullscreen move_down audiotrack volu…" at bounding box center [406, 37] width 579 height 27
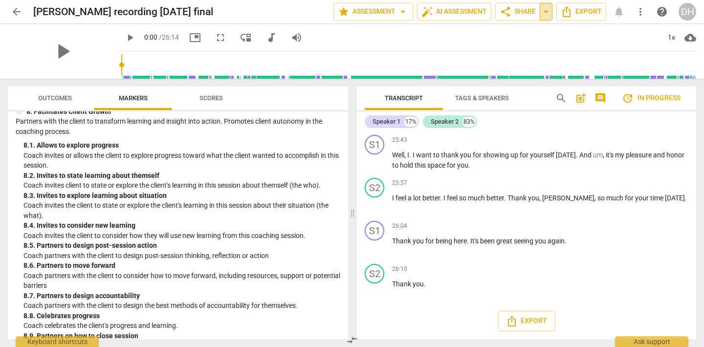
click at [545, 13] on span "arrow_drop_down" at bounding box center [546, 12] width 12 height 12
click at [58, 51] on span "play_arrow" at bounding box center [62, 51] width 25 height 25
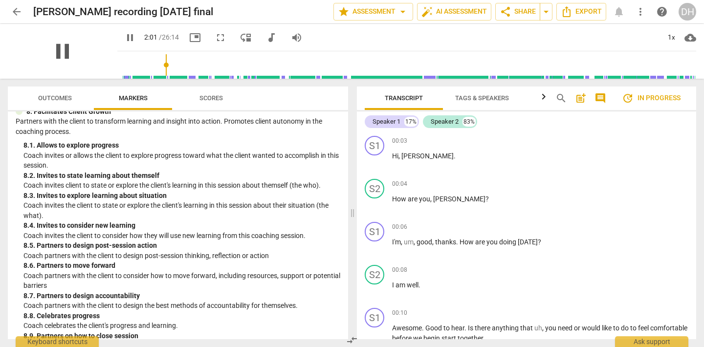
click at [57, 52] on span "pause" at bounding box center [62, 51] width 25 height 25
type input "122"
